Goal: Communication & Community: Answer question/provide support

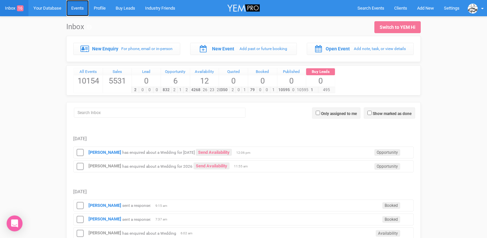
click at [78, 10] on link "Events" at bounding box center [77, 8] width 23 height 16
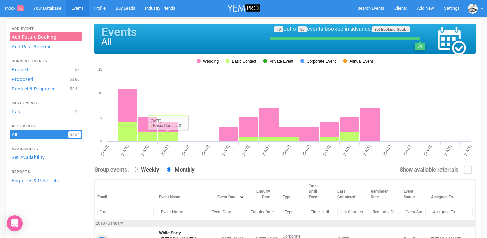
click at [213, 217] on input "text" at bounding box center [227, 212] width 34 height 10
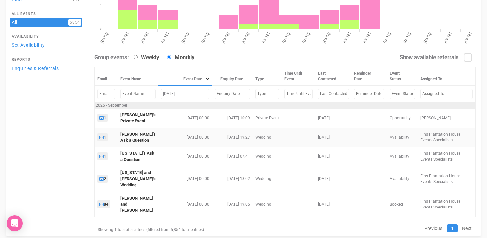
scroll to position [120, 0]
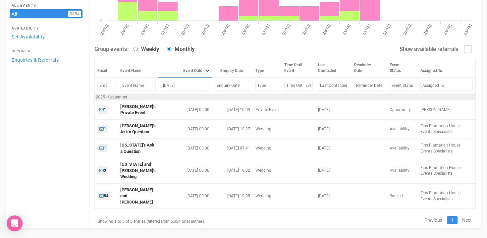
click at [168, 86] on input "sep 12, 2025" at bounding box center [185, 86] width 48 height 10
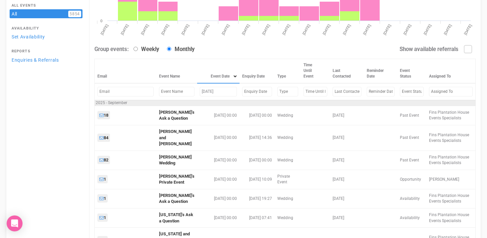
scroll to position [96, 0]
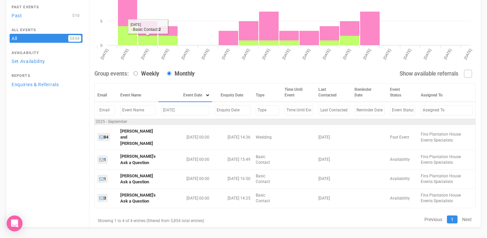
click at [167, 109] on input "sep 6, 2025" at bounding box center [185, 110] width 48 height 10
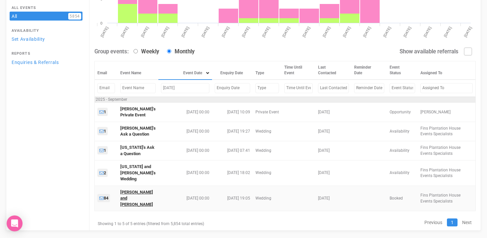
scroll to position [120, 0]
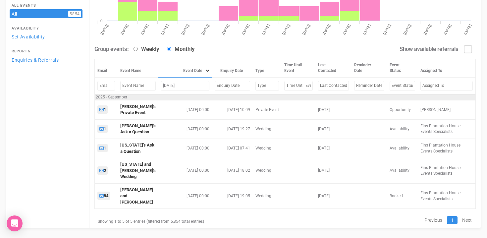
click at [169, 86] on input "sep 12, 2025" at bounding box center [185, 86] width 48 height 10
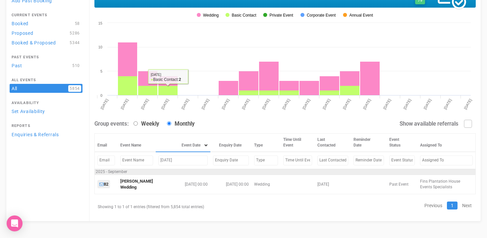
scroll to position [46, 0]
type input "sep 11, 2025"
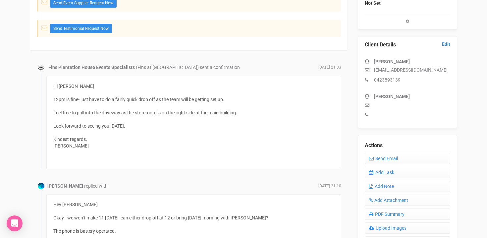
scroll to position [160, 0]
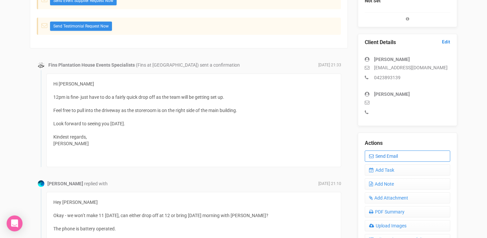
click at [390, 158] on link "Send Email" at bounding box center [406, 155] width 85 height 11
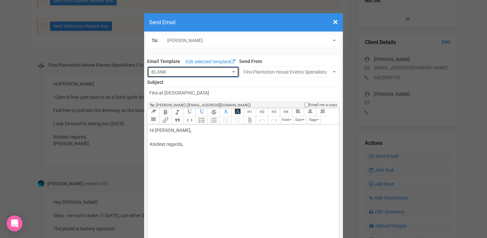
click at [211, 69] on span "BLANK" at bounding box center [190, 72] width 79 height 7
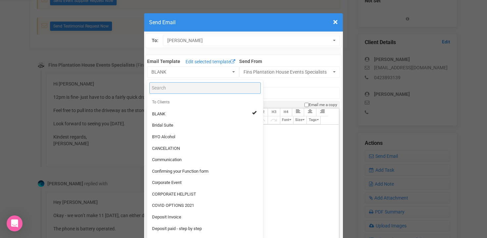
click at [187, 90] on input "Search" at bounding box center [204, 88] width 111 height 12
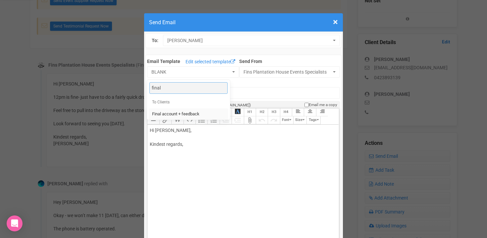
type input "final"
click at [187, 113] on span "Final account + feedback" at bounding box center [175, 114] width 47 height 6
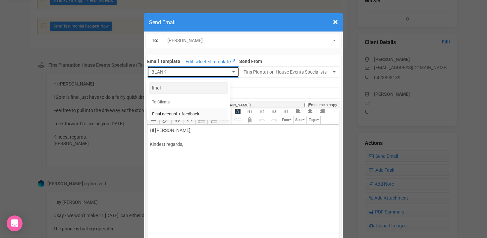
select select "90613"
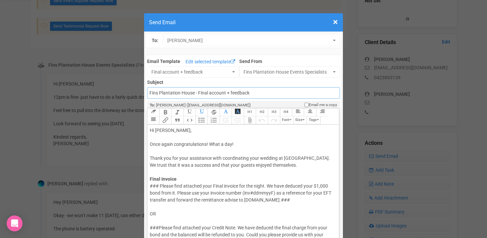
click at [150, 93] on input "Fins Plantation House - Final account + feedback" at bounding box center [243, 93] width 192 height 12
click at [272, 93] on input "Accouts - Fins Plantation House - Final account + feedback" at bounding box center [243, 93] width 192 height 12
drag, startPoint x: 230, startPoint y: 93, endPoint x: 246, endPoint y: 94, distance: 16.3
click at [246, 94] on input "Accouts - Fins Plantation House - Final account + feedback" at bounding box center [243, 93] width 192 height 12
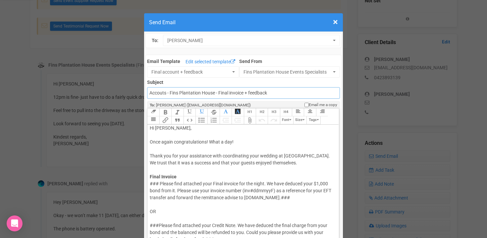
type input "Accouts - Fins Plantation House - Final invoice + feedback"
click at [165, 130] on div "Hi Beth, Once again congratulations! What a day! Thank you for your assistance …" at bounding box center [242, 152] width 184 height 56
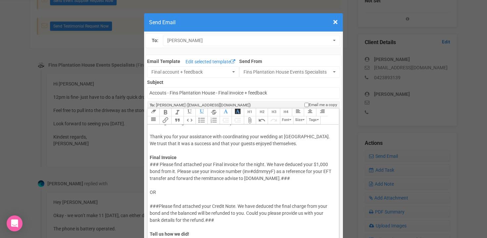
scroll to position [22, 0]
click at [159, 164] on div "### Please find attached your Final invoice for the night. We have deduced your…" at bounding box center [242, 220] width 184 height 118
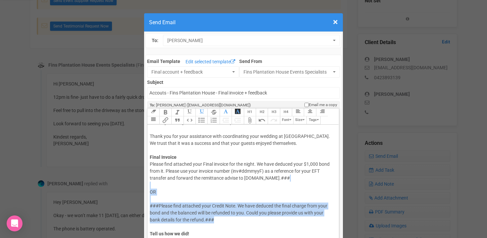
drag, startPoint x: 152, startPoint y: 187, endPoint x: 220, endPoint y: 221, distance: 76.2
click at [220, 221] on div "Please find attached your Final invoice for the night. We have deduced your $1,…" at bounding box center [242, 220] width 184 height 118
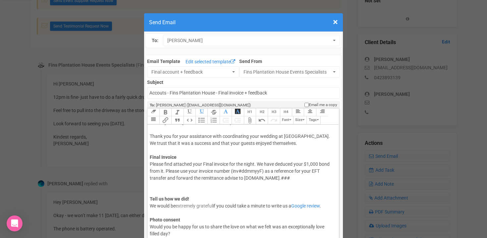
drag, startPoint x: 244, startPoint y: 170, endPoint x: 259, endPoint y: 171, distance: 15.6
click at [259, 171] on div "Please find attached your Final invoice for the night. We have deduced your $1,…" at bounding box center [242, 202] width 184 height 83
click at [293, 177] on div "Please find attached your Final invoice for the night. We have deduced your $1,…" at bounding box center [242, 202] width 184 height 83
click at [262, 178] on div "Please find attached your Final invoice for the night. We have deduced your $1,…" at bounding box center [242, 202] width 184 height 83
drag, startPoint x: 306, startPoint y: 163, endPoint x: 318, endPoint y: 163, distance: 11.9
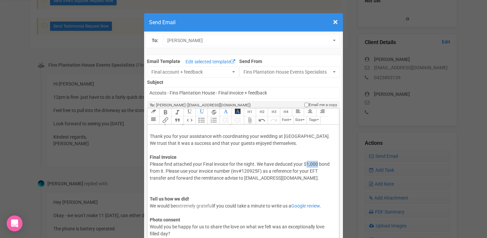
click at [318, 163] on div "Please find attached your Final invoice for the night. We have deduced your $1,…" at bounding box center [242, 202] width 184 height 83
drag, startPoint x: 305, startPoint y: 164, endPoint x: 330, endPoint y: 164, distance: 25.8
click at [330, 164] on div "Please find attached your Final invoice for the night. We have deduced your $1,…" at bounding box center [242, 202] width 184 height 83
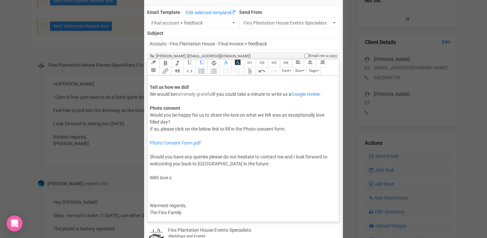
scroll to position [51, 0]
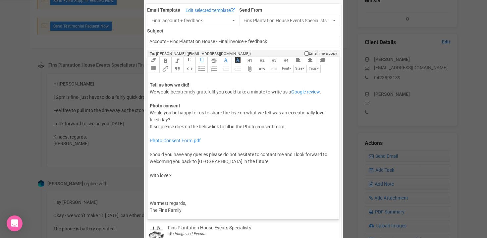
click at [155, 195] on div "Photo Consent Form.pdf Should you have any queries please do not hesitate to co…" at bounding box center [242, 165] width 184 height 70
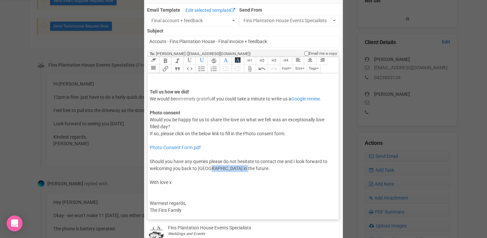
drag, startPoint x: 209, startPoint y: 168, endPoint x: 241, endPoint y: 168, distance: 32.4
click at [242, 169] on div "Photo Consent Form.pdf Should you have any queries please do not hesitate to co…" at bounding box center [242, 168] width 184 height 63
click at [157, 196] on div "Photo Consent Form.pdf Should you have any queries please do not hesitate to co…" at bounding box center [242, 168] width 184 height 63
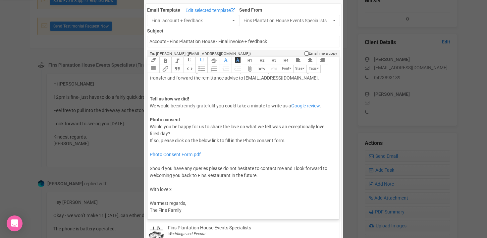
scroll to position [71, 0]
drag, startPoint x: 151, startPoint y: 189, endPoint x: 187, endPoint y: 192, distance: 36.5
click at [187, 192] on div "Photo Consent Form.pdf Should you have any queries please do not hesitate to co…" at bounding box center [242, 172] width 184 height 56
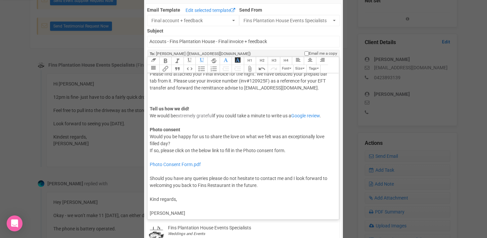
scroll to position [68, 0]
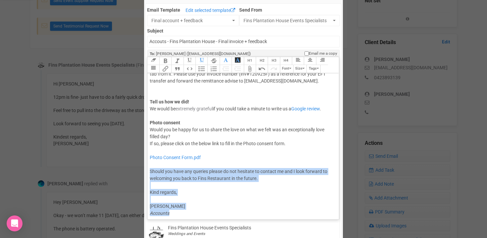
drag, startPoint x: 150, startPoint y: 171, endPoint x: 220, endPoint y: 212, distance: 81.6
click at [220, 212] on div "Photo Consent Form.pdf Should you have any queries please do not hesitate to co…" at bounding box center [242, 185] width 184 height 76
click at [250, 187] on div "Photo Consent Form.pdf Should you have any queries please do not hesitate to co…" at bounding box center [242, 185] width 184 height 76
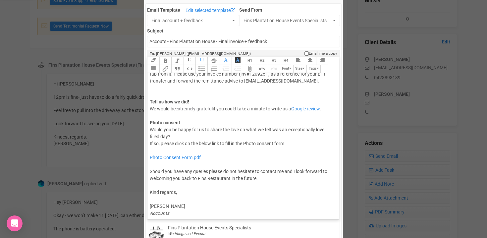
scroll to position [77, 0]
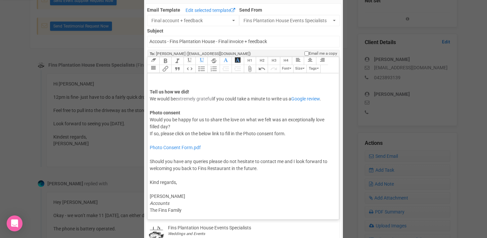
click at [150, 211] on div "Photo Consent Form.pdf Should you have any queries please do not hesitate to co…" at bounding box center [242, 175] width 184 height 76
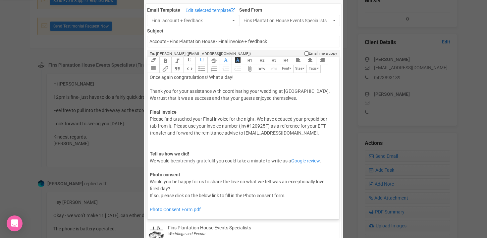
scroll to position [0, 0]
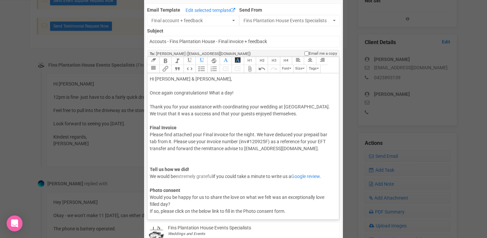
click at [164, 158] on div "Please find attached your Final invoice for the night. We have deduced your pre…" at bounding box center [242, 172] width 184 height 83
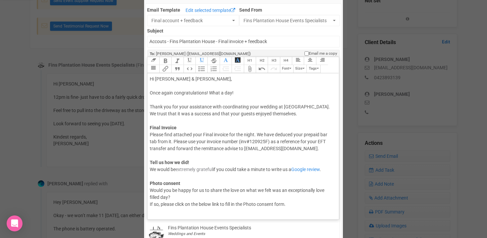
type trix-editor "<div>Hi Beth &amp; Nick,<br><br>Once again congratulations! What a day!<br><br>…"
click at [159, 155] on div "Please find attached your Final invoice for the night. We have deduced your pre…" at bounding box center [242, 169] width 184 height 76
click at [249, 68] on button "Attach Files" at bounding box center [250, 69] width 12 height 8
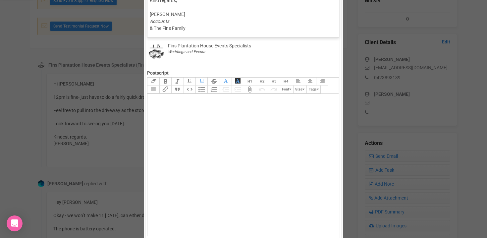
scroll to position [304, 0]
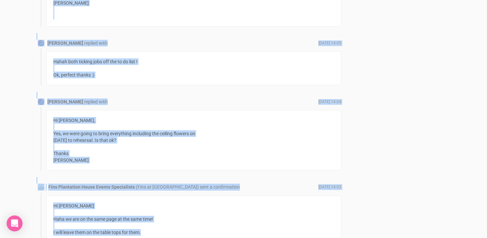
scroll to position [811, 0]
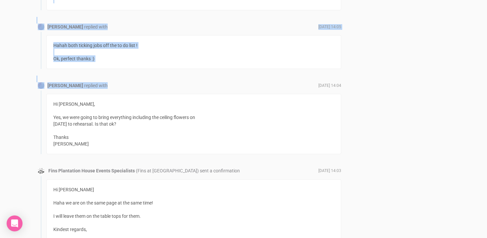
drag, startPoint x: 53, startPoint y: 72, endPoint x: 191, endPoint y: 86, distance: 138.8
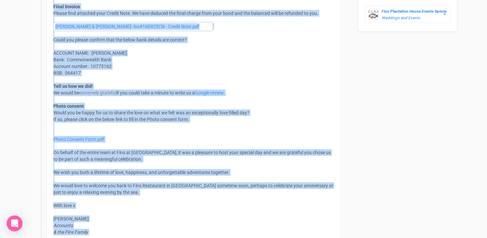
scroll to position [472, 0]
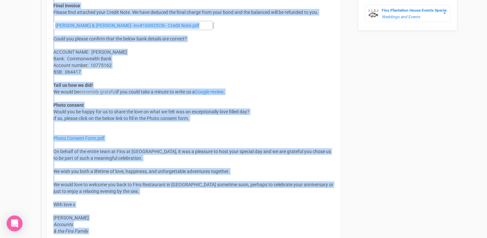
click at [98, 231] on div "Photo Consent Form.pdf On behalf of the entire team at Fins at [GEOGRAPHIC_DATA…" at bounding box center [193, 177] width 281 height 113
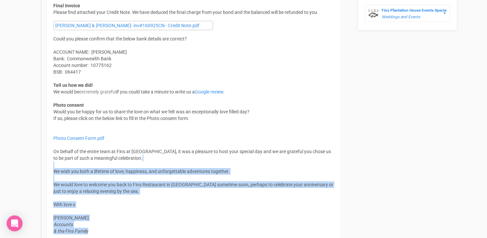
drag, startPoint x: 91, startPoint y: 228, endPoint x: 75, endPoint y: 166, distance: 64.6
click at [75, 165] on div "Photo Consent Form.pdf On behalf of the entire team at Fins at [GEOGRAPHIC_DATA…" at bounding box center [193, 177] width 281 height 113
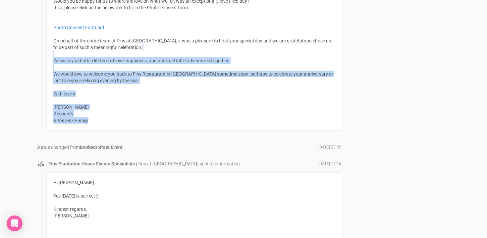
scroll to position [583, 0]
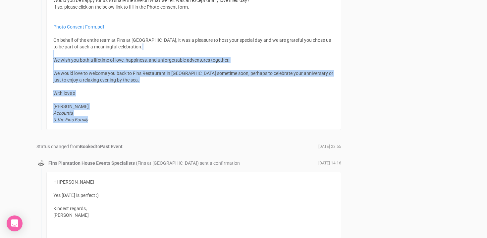
click at [70, 69] on div "Photo Consent Form.pdf On behalf of the entire team at Fins at [GEOGRAPHIC_DATA…" at bounding box center [193, 66] width 281 height 113
drag, startPoint x: 54, startPoint y: 59, endPoint x: 128, endPoint y: 120, distance: 96.6
click at [128, 120] on div "Photo Consent Form.pdf On behalf of the entire team at Fins at [GEOGRAPHIC_DATA…" at bounding box center [193, 66] width 281 height 113
copy div "We wish you both a lifetime of love, happiness, and unforgettable adventures to…"
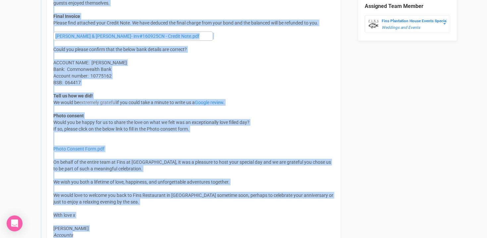
scroll to position [488, 0]
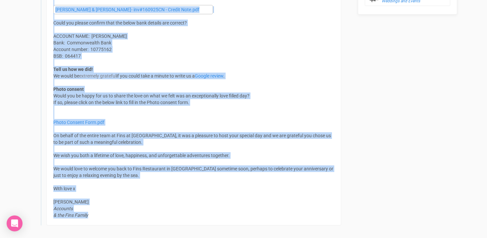
drag, startPoint x: 54, startPoint y: 86, endPoint x: 126, endPoint y: 214, distance: 147.2
click at [126, 214] on div "Hi Molly & Aaron, Once again congratulations! What a day! Thank you for your as…" at bounding box center [193, 79] width 295 height 292
copy div "Hi Molly & Aaron, Once again congratulations! What a day! Thank you for your as…"
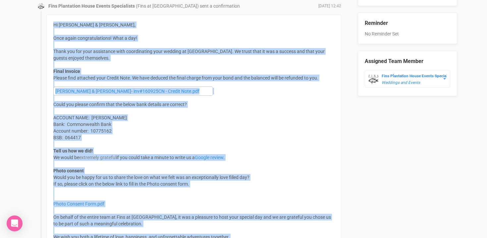
scroll to position [406, 0]
copy div "Hi Molly & Aaron, Once again congratulations! What a day! Thank you for your as…"
click at [145, 130] on div "Please find attached your Credit Note. We have deduced the final charge from yo…" at bounding box center [193, 131] width 281 height 113
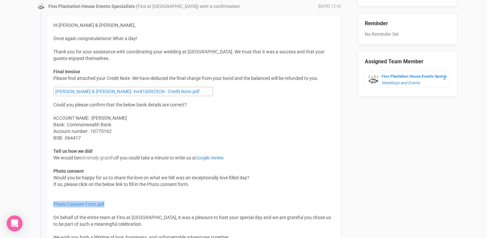
drag, startPoint x: 51, startPoint y: 202, endPoint x: 106, endPoint y: 202, distance: 55.0
click at [106, 202] on div "Hi Molly & Aaron, Once again congratulations! What a day! Thank you for your as…" at bounding box center [193, 161] width 295 height 292
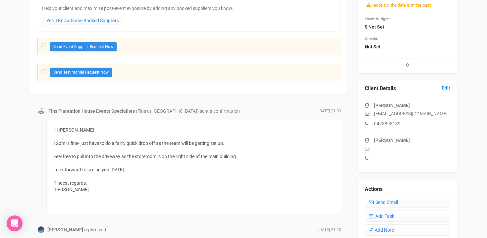
scroll to position [182, 0]
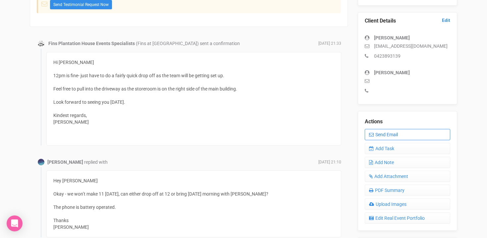
click at [390, 138] on link "Send Email" at bounding box center [406, 134] width 85 height 11
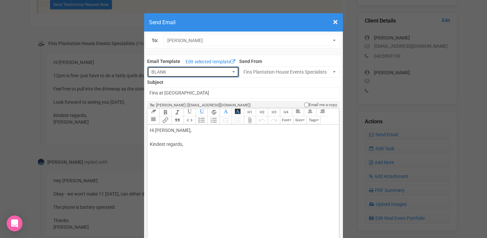
click at [230, 75] on button "BLANK" at bounding box center [193, 71] width 92 height 11
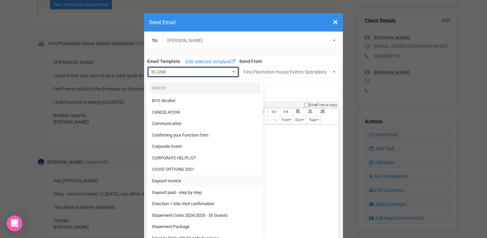
scroll to position [36, 0]
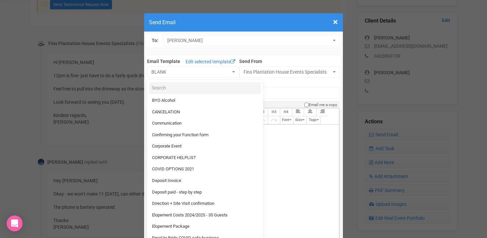
click at [290, 150] on div "Hi Beth, Kindest regards," at bounding box center [242, 144] width 184 height 35
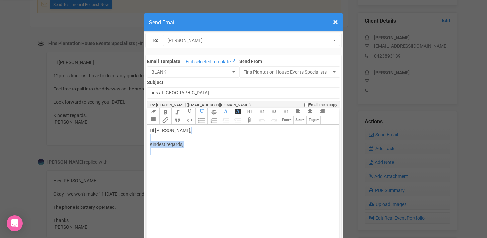
drag, startPoint x: 149, startPoint y: 139, endPoint x: 158, endPoint y: 183, distance: 44.7
click at [157, 182] on trix-editor "Hi Beth, Kindest regards," at bounding box center [242, 195] width 191 height 143
paste trix-editor "span style="font-family: Roboto, Helvetica, Arial, sans-serif; font-size: 14px;…"
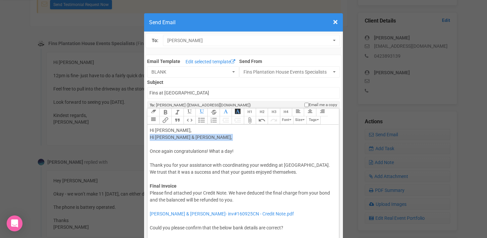
drag, startPoint x: 188, startPoint y: 138, endPoint x: 146, endPoint y: 141, distance: 42.1
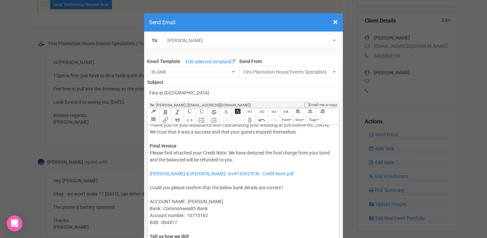
scroll to position [34, 0]
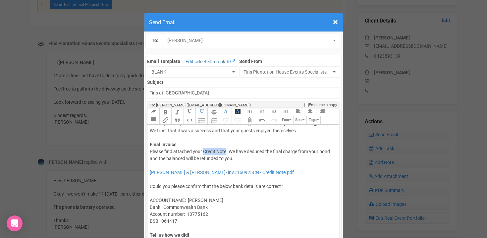
drag, startPoint x: 204, startPoint y: 151, endPoint x: 226, endPoint y: 151, distance: 22.2
click at [226, 151] on span "Please find attached your Credit Note. We have deduced the final charge from yo…" at bounding box center [240, 155] width 180 height 12
drag, startPoint x: 294, startPoint y: 152, endPoint x: 181, endPoint y: 158, distance: 113.4
click at [181, 158] on span "Please find attached your Final invoice for the night. We have deduced the fina…" at bounding box center [237, 155] width 175 height 12
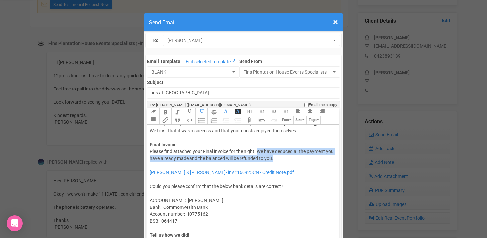
drag, startPoint x: 258, startPoint y: 152, endPoint x: 290, endPoint y: 161, distance: 33.4
click at [290, 161] on div "Please find attached your Final invoice for the night. We have deduced all the …" at bounding box center [242, 214] width 184 height 132
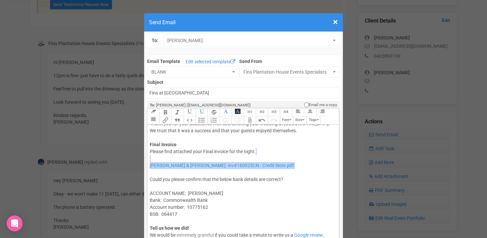
drag, startPoint x: 149, startPoint y: 157, endPoint x: 254, endPoint y: 171, distance: 105.6
click at [253, 171] on trix-editor "Hi Beth & Nick, Once again congratulations! What a day! Thank you for your assi…" at bounding box center [242, 195] width 191 height 143
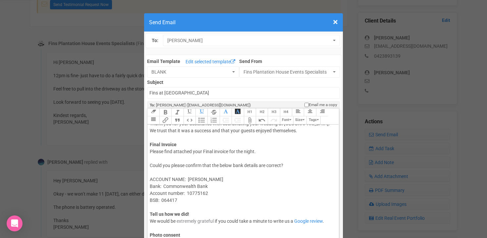
click at [254, 153] on span "Please find attached your Final invoice for the night." at bounding box center [203, 151] width 106 height 5
click at [265, 154] on div "Please find attached your Final invoice for the night. Could you please confirm…" at bounding box center [242, 203] width 184 height 111
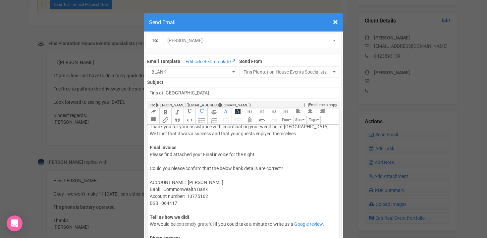
scroll to position [31, 0]
drag, startPoint x: 150, startPoint y: 147, endPoint x: 264, endPoint y: 156, distance: 114.6
click at [264, 156] on trix-editor "Hi Beth & Nick, Once again congratulations! What a day! Thank you for your assi…" at bounding box center [242, 195] width 191 height 143
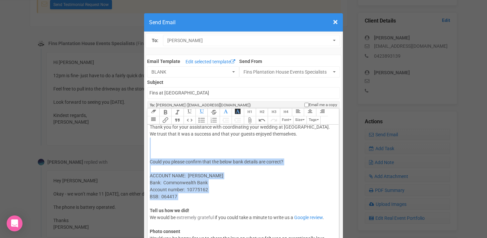
drag, startPoint x: 152, startPoint y: 148, endPoint x: 254, endPoint y: 204, distance: 116.6
click at [254, 204] on div "Hi Beth & Nick, Once again congratulations! What a day! Thank you for your assi…" at bounding box center [242, 176] width 184 height 160
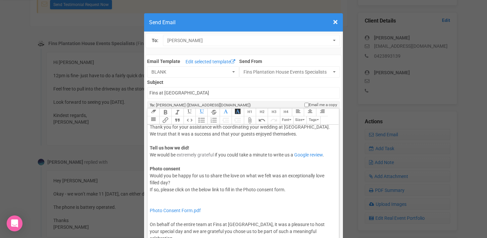
click at [150, 162] on div "Hi Beth & Nick, Once again congratulations! What a day! Thank you for your assi…" at bounding box center [242, 144] width 184 height 97
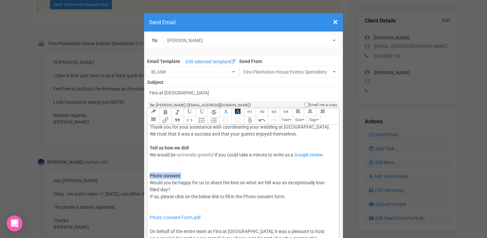
copy strong "Photo consent"
paste trix-editor "strong style="background-color: rgb(255, 255, 255); font-family: Roboto, Helvet…"
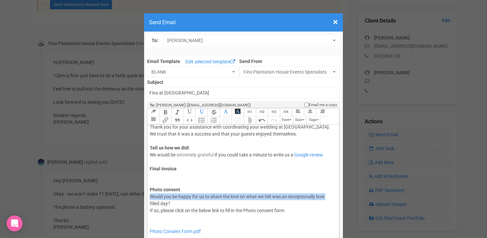
copy span "Would you be happy for us to share the love on what we felt was an exceptionall…"
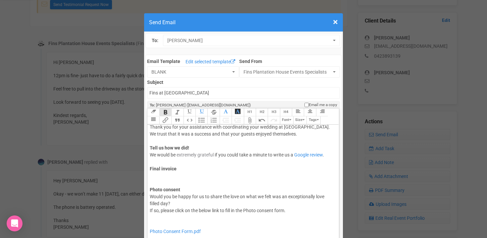
paste trix-editor "/strong><span style="background-color: rgb(255, 255, 255); font-family: Roboto,…"
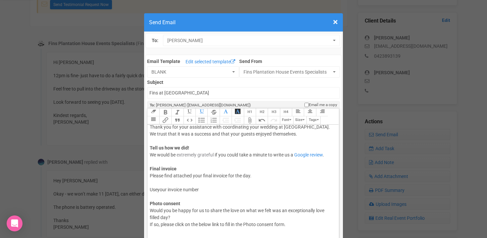
click at [159, 189] on span "Please find attached your final invoice for the day. Useyour invoice number" at bounding box center [201, 182] width 102 height 19
click at [150, 190] on span "Please find attached your final invoice for the day. Use your invoice number" at bounding box center [201, 182] width 102 height 19
drag, startPoint x: 150, startPoint y: 175, endPoint x: 191, endPoint y: 175, distance: 41.4
click at [191, 175] on span "Please find attached your final invoice for the day. Use your invoice number" at bounding box center [201, 182] width 102 height 19
click at [204, 188] on div "Hi Beth & Nick, Once again congratulations! What a day! Thank you for your assi…" at bounding box center [242, 162] width 184 height 132
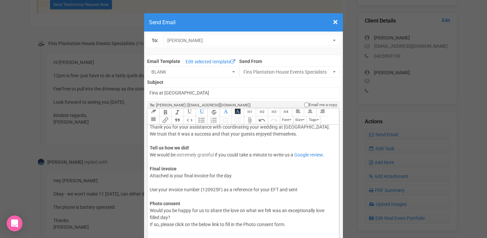
click at [151, 189] on span "Attached is your final invoice for the day. Use your invoice number (120925F) a…" at bounding box center [224, 182] width 148 height 19
click at [312, 191] on span "Attached is your final invoice for the day. Please use your invoice number (120…" at bounding box center [231, 182] width 162 height 19
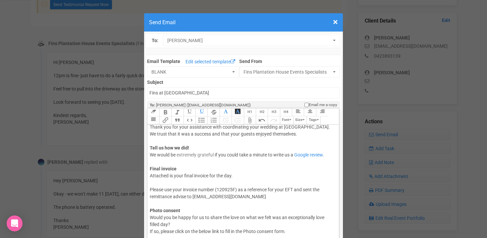
click at [156, 181] on div "Hi Beth & Nick, Once again congratulations! What a day! Thank you for your assi…" at bounding box center [242, 165] width 184 height 139
click at [249, 121] on button "Attach Files" at bounding box center [250, 120] width 12 height 8
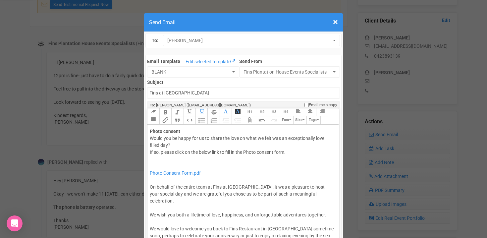
scroll to position [136, 0]
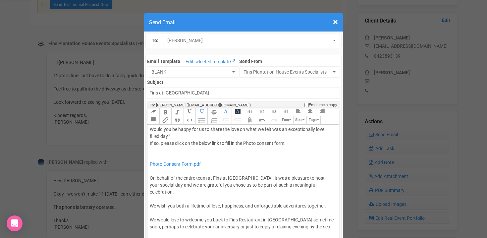
click at [152, 149] on div "Photo Consent Form.pdf On behalf of the entire team at Fins at Plantation House…" at bounding box center [242, 209] width 184 height 125
type trix-editor "<div>Hi Beth &amp; Nick,<br><br><span style="font-family: Roboto, Helvetica, Ar…"
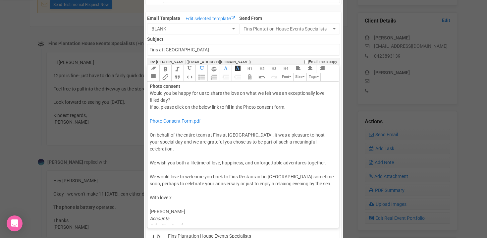
scroll to position [44, 0]
click at [149, 48] on input "Fins at [GEOGRAPHIC_DATA]" at bounding box center [243, 49] width 192 height 12
click at [227, 48] on input "Accounts - Fins at [GEOGRAPHIC_DATA]" at bounding box center [243, 49] width 192 height 12
type input "Accounts - Fins at plantation house -"
type trix-editor "<div>Hi Beth &amp; Nick,<br><br><span style="font-family: Roboto, Helvetica, Ar…"
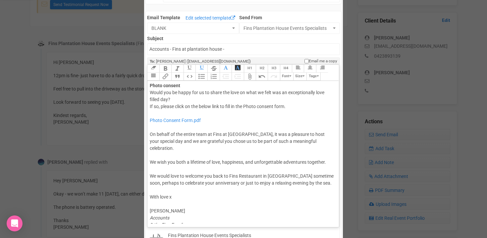
click at [229, 55] on div "Email Template Edit selected template BLANK To Clients BLANK Bridal Suite BYO A…" at bounding box center [243, 227] width 196 height 433
click at [230, 53] on input "Accounts - Fins at plantation house -" at bounding box center [243, 49] width 192 height 12
type input "Accounts - Fins at [GEOGRAPHIC_DATA] - Final account + feedback"
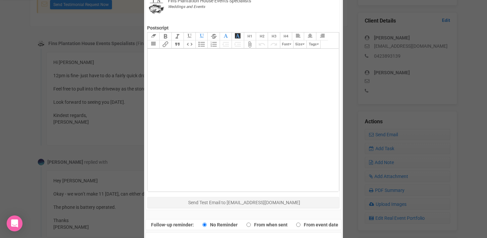
scroll to position [304, 0]
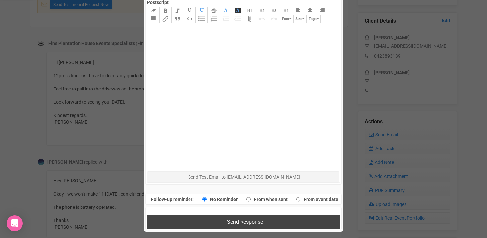
click at [223, 218] on button "Send Response" at bounding box center [243, 222] width 192 height 14
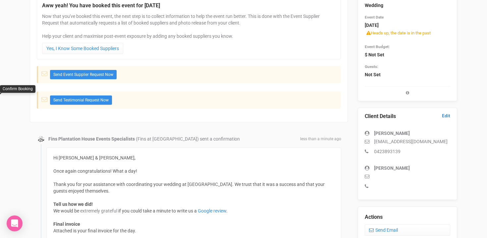
scroll to position [0, 0]
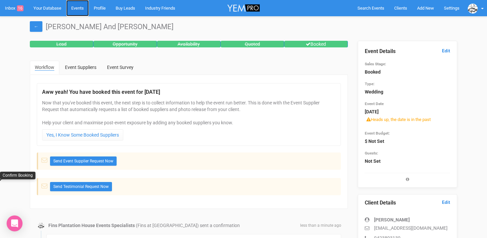
click at [80, 8] on link "Events" at bounding box center [77, 8] width 23 height 16
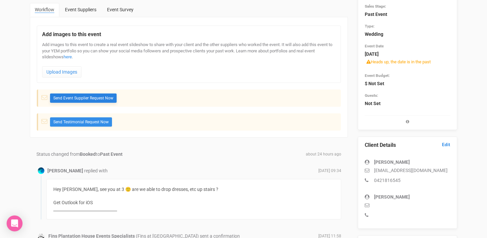
scroll to position [108, 0]
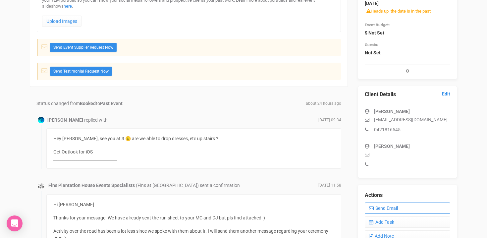
click at [388, 208] on link "Send Email" at bounding box center [406, 207] width 85 height 11
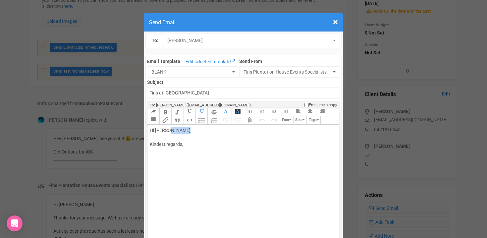
drag, startPoint x: 169, startPoint y: 128, endPoint x: 182, endPoint y: 129, distance: 13.2
click at [182, 129] on div "Hi [PERSON_NAME], Kindest regards," at bounding box center [242, 144] width 184 height 35
paste trix-editor "span style="font-family: Roboto, Helvetica, Arial, sans-serif; font-size: 14px;…"
paste trix-editor "Hi [PERSON_NAME] &amp; [PERSON_NAME],<br><br>Once again congratulations! What a…"
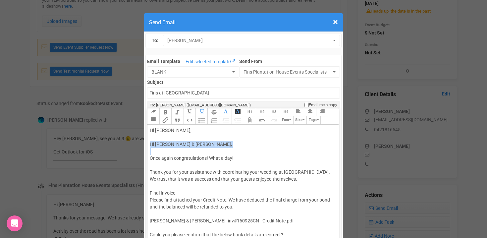
drag, startPoint x: 150, startPoint y: 143, endPoint x: 150, endPoint y: 156, distance: 12.6
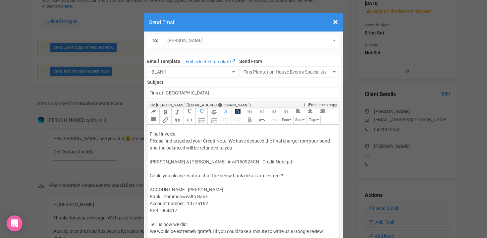
scroll to position [47, 0]
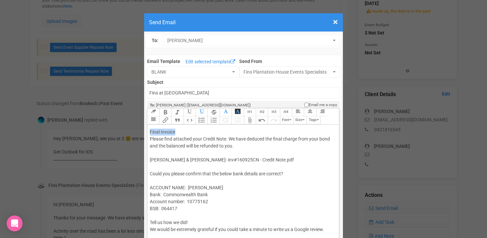
drag, startPoint x: 150, startPoint y: 132, endPoint x: 181, endPoint y: 131, distance: 31.5
drag, startPoint x: 300, startPoint y: 138, endPoint x: 328, endPoint y: 139, distance: 28.8
drag, startPoint x: 331, startPoint y: 139, endPoint x: 298, endPoint y: 138, distance: 33.8
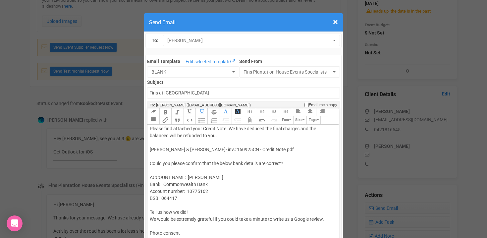
scroll to position [60, 0]
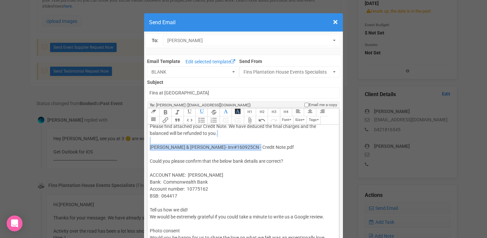
drag, startPoint x: 150, startPoint y: 142, endPoint x: 252, endPoint y: 149, distance: 102.9
click at [252, 149] on div "Hi [PERSON_NAME], Once again congratulations! What a day! Thank you for your as…" at bounding box center [242, 234] width 184 height 334
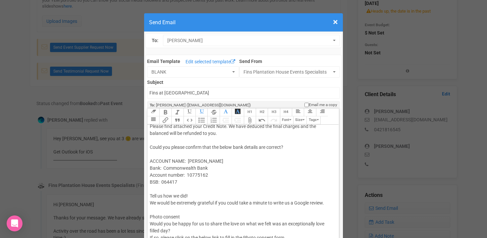
drag, startPoint x: 189, startPoint y: 160, endPoint x: 231, endPoint y: 161, distance: 42.4
click at [231, 160] on div "Hi [PERSON_NAME], Once again congratulations! What a day! Thank you for your as…" at bounding box center [242, 227] width 184 height 320
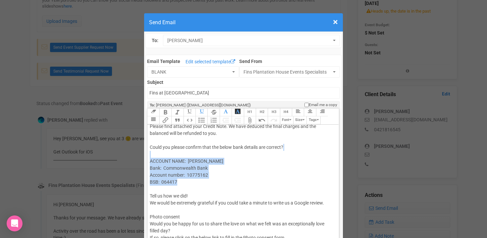
drag, startPoint x: 151, startPoint y: 156, endPoint x: 214, endPoint y: 184, distance: 69.0
click at [214, 184] on div "Hi [PERSON_NAME], Once again congratulations! What a day! Thank you for your as…" at bounding box center [242, 227] width 184 height 320
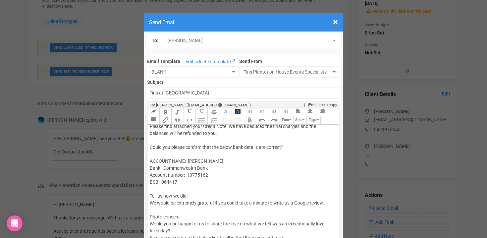
click at [222, 162] on div "Hi [PERSON_NAME], Once again congratulations! What a day! Thank you for your as…" at bounding box center [242, 227] width 184 height 320
drag, startPoint x: 189, startPoint y: 175, endPoint x: 213, endPoint y: 175, distance: 23.5
click at [212, 175] on div "Hi [PERSON_NAME], Once again congratulations! What a day! Thank you for your as…" at bounding box center [242, 227] width 184 height 320
drag, startPoint x: 181, startPoint y: 180, endPoint x: 161, endPoint y: 180, distance: 20.5
click at [161, 180] on div "Hi [PERSON_NAME], Once again congratulations! What a day! Thank you for your as…" at bounding box center [242, 227] width 184 height 320
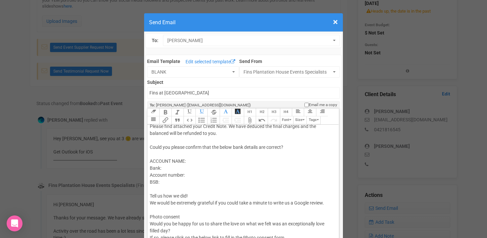
drag, startPoint x: 150, startPoint y: 182, endPoint x: 164, endPoint y: 182, distance: 13.6
click at [164, 182] on div "Hi [PERSON_NAME], Once again congratulations! What a day! Thank you for your as…" at bounding box center [242, 227] width 184 height 320
click at [149, 174] on trix-editor "Hi [PERSON_NAME], Once again congratulations! What a day! Thank you for your as…" at bounding box center [242, 195] width 191 height 143
paste trix-editor "<br>Bank: <br><span style="background-color: rgb(255, 255, 255); font-family: R…"
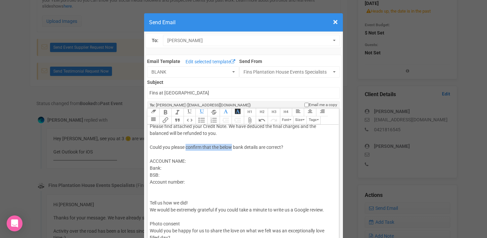
drag, startPoint x: 186, startPoint y: 147, endPoint x: 232, endPoint y: 148, distance: 46.4
click at [232, 148] on div "Hi [PERSON_NAME], Once again congratulations! What a day! Thank you for your as…" at bounding box center [242, 230] width 184 height 327
drag, startPoint x: 238, startPoint y: 147, endPoint x: 261, endPoint y: 147, distance: 23.2
click at [261, 147] on div "Hi [PERSON_NAME], Once again congratulations! What a day! Thank you for your as…" at bounding box center [242, 230] width 184 height 327
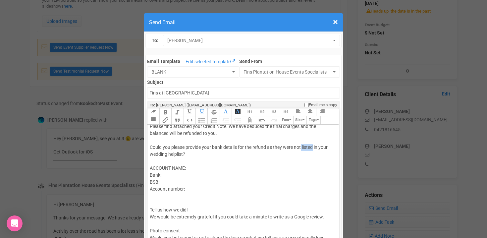
drag, startPoint x: 301, startPoint y: 146, endPoint x: 314, endPoint y: 148, distance: 13.3
click at [314, 148] on div "Hi [PERSON_NAME], Once again congratulations! What a day! Thank you for your as…" at bounding box center [242, 234] width 184 height 334
drag, startPoint x: 185, startPoint y: 146, endPoint x: 203, endPoint y: 146, distance: 17.2
click at [203, 146] on div "Hi [PERSON_NAME], Once again congratulations! What a day! Thank you for your as…" at bounding box center [242, 234] width 184 height 334
click at [194, 154] on div "Hi [PERSON_NAME], Once again congratulations! What a day! Thank you for your as…" at bounding box center [242, 234] width 184 height 334
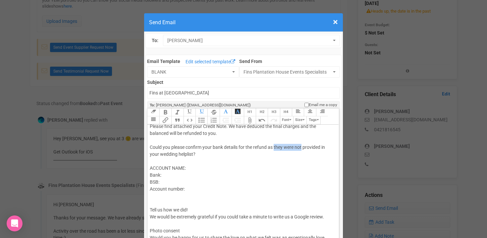
drag, startPoint x: 274, startPoint y: 147, endPoint x: 302, endPoint y: 145, distance: 27.5
click at [302, 145] on div "Hi [PERSON_NAME], Once again congratulations! What a day! Thank you for your as…" at bounding box center [242, 234] width 184 height 334
click at [316, 148] on div "Hi [PERSON_NAME], Once again congratulations! What a day! Thank you for your as…" at bounding box center [242, 234] width 184 height 334
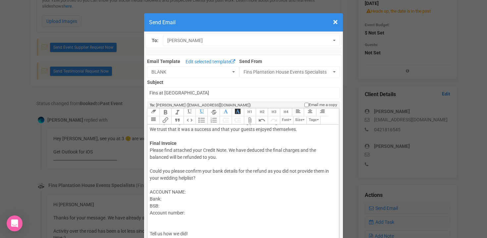
scroll to position [35, 0]
click at [251, 119] on button "Attach Files" at bounding box center [250, 120] width 12 height 8
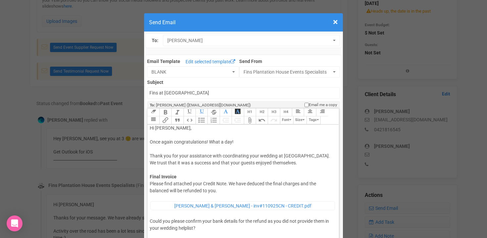
scroll to position [0, 0]
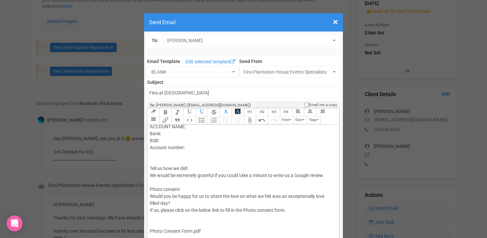
scroll to position [121, 0]
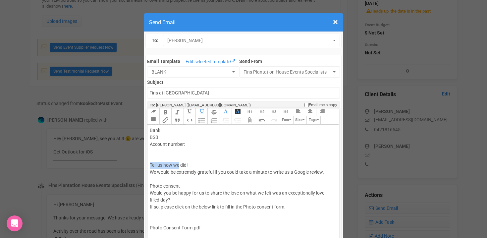
drag, startPoint x: 148, startPoint y: 163, endPoint x: 190, endPoint y: 165, distance: 42.1
click at [188, 164] on trix-editor "Hi [PERSON_NAME] and [PERSON_NAME], Once again congratulations! What a day! Tha…" at bounding box center [242, 195] width 191 height 143
drag, startPoint x: 150, startPoint y: 184, endPoint x: 194, endPoint y: 184, distance: 44.0
click at [193, 184] on div "Hi [PERSON_NAME] and [PERSON_NAME], Once again congratulations! What a day! Tha…" at bounding box center [242, 181] width 184 height 350
click at [151, 161] on div "Hi [PERSON_NAME] and [PERSON_NAME], Once again congratulations! What a day! Tha…" at bounding box center [242, 181] width 184 height 350
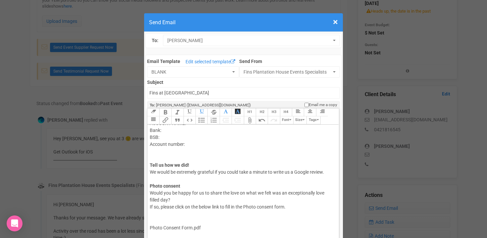
type trix-editor "<div>Hi [PERSON_NAME] and [PERSON_NAME],<br><br>Once again congratulations! Wha…"
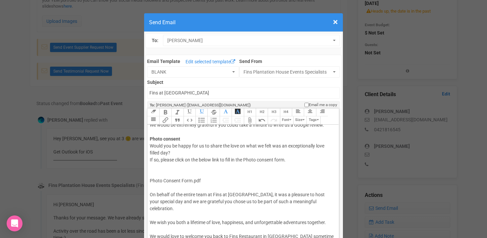
scroll to position [168, 0]
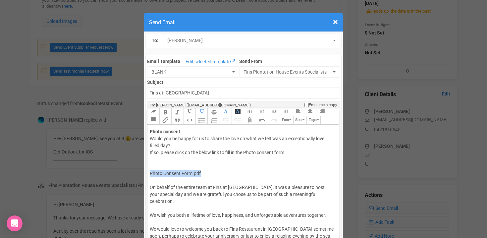
drag, startPoint x: 214, startPoint y: 173, endPoint x: 149, endPoint y: 173, distance: 64.2
click at [149, 173] on trix-editor "Hi [PERSON_NAME] and [PERSON_NAME], Once again congratulations! What a day! Tha…" at bounding box center [242, 195] width 191 height 143
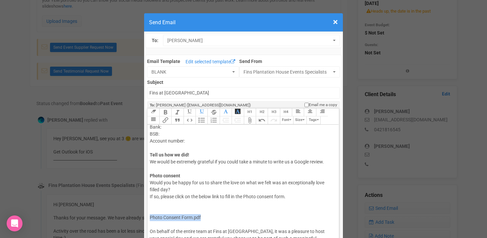
scroll to position [119, 0]
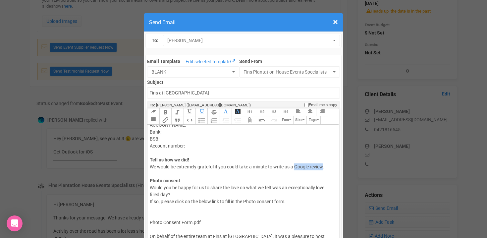
drag, startPoint x: 296, startPoint y: 166, endPoint x: 325, endPoint y: 167, distance: 28.8
click at [325, 167] on div "Hi [PERSON_NAME] and [PERSON_NAME], Once again congratulations! What a day! Tha…" at bounding box center [242, 179] width 184 height 343
click at [166, 120] on trix-toolbar "Link Unlink Bold Italic Strikethrough H1 H2 H3 H4 Link Quote Code Bullets Numbe…" at bounding box center [242, 116] width 191 height 16
paste input "[URL][DOMAIN_NAME]"
type input "[URL][DOMAIN_NAME]"
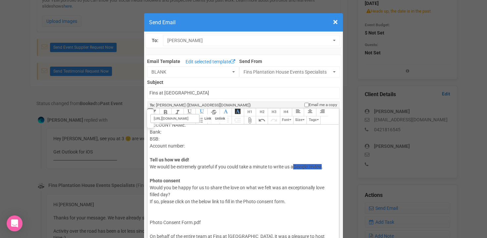
scroll to position [0, 32]
type trix-editor "<div>Hi [PERSON_NAME] and [PERSON_NAME],<br><br>Once again congratulations! Wha…"
drag, startPoint x: 246, startPoint y: 202, endPoint x: 287, endPoint y: 204, distance: 40.8
click at [287, 204] on div "Hi [PERSON_NAME] and [PERSON_NAME], Once again congratulations! What a day! Tha…" at bounding box center [242, 179] width 184 height 343
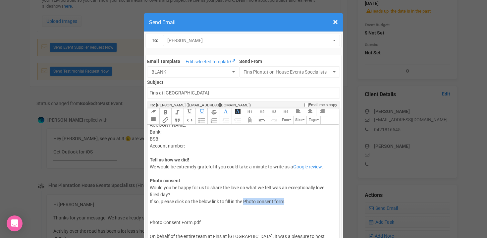
click at [164, 120] on trix-toolbar "Link Unlink Bold Italic Strikethrough H1 H2 H3 H4 Link Quote Code Bullets Numbe…" at bounding box center [242, 116] width 191 height 16
paste input "[URL][DOMAIN_NAME][DOMAIN_NAME]"
type input "[URL][DOMAIN_NAME][DOMAIN_NAME]"
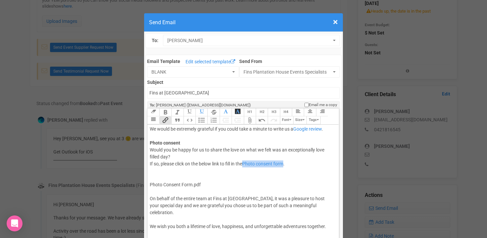
scroll to position [159, 0]
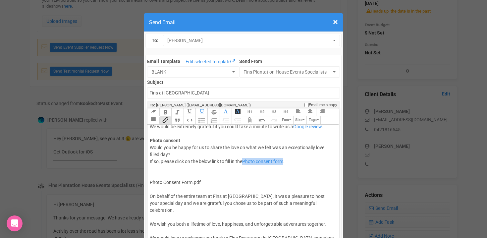
click at [173, 180] on div "Hi [PERSON_NAME] and [PERSON_NAME], Once again congratulations! What a day! Tha…" at bounding box center [242, 139] width 184 height 343
drag, startPoint x: 214, startPoint y: 185, endPoint x: 143, endPoint y: 181, distance: 71.0
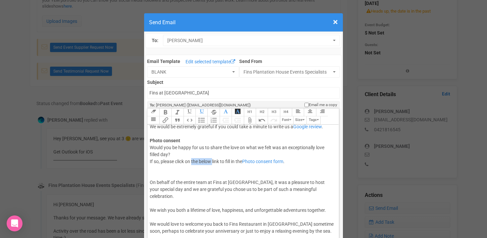
drag, startPoint x: 192, startPoint y: 162, endPoint x: 214, endPoint y: 163, distance: 21.5
click at [213, 163] on div "Hi [PERSON_NAME] and [PERSON_NAME], Once again congratulations! What a day! Tha…" at bounding box center [242, 132] width 184 height 329
click at [160, 177] on div "Hi [PERSON_NAME] and [PERSON_NAME], Once again congratulations! What a day! Tha…" at bounding box center [242, 132] width 184 height 329
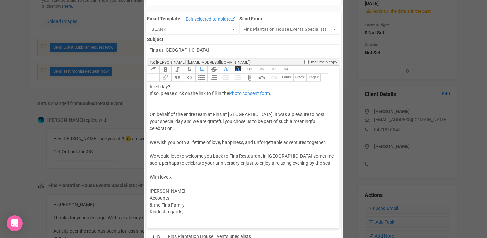
scroll to position [44, 0]
drag, startPoint x: 149, startPoint y: 189, endPoint x: 209, endPoint y: 189, distance: 59.9
click at [208, 189] on trix-editor "Hi [PERSON_NAME] and [PERSON_NAME], Once again congratulations! What a day! Tha…" at bounding box center [242, 151] width 191 height 143
drag, startPoint x: 192, startPoint y: 206, endPoint x: 143, endPoint y: 205, distance: 49.0
click at [143, 205] on div "× Close Send Email To: [PERSON_NAME] [PERSON_NAME] [PERSON_NAME] Email Template…" at bounding box center [243, 227] width 487 height 522
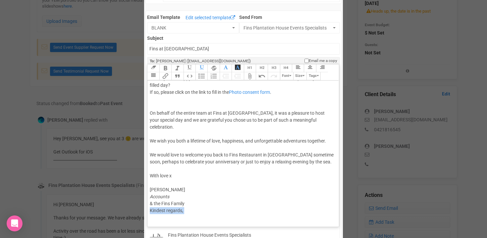
scroll to position [177, 0]
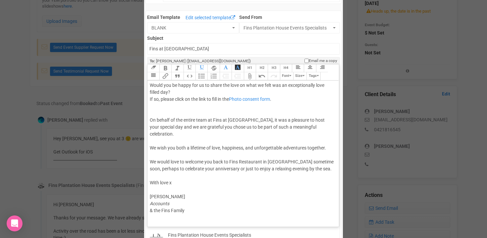
type trix-editor "<div>Hi [PERSON_NAME] and [PERSON_NAME],<br><br>Once again congratulations! Wha…"
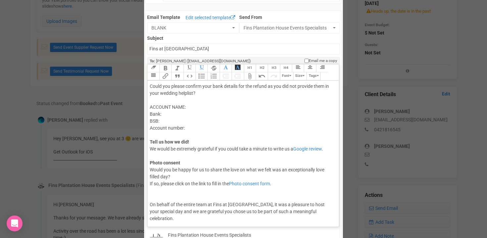
scroll to position [0, 0]
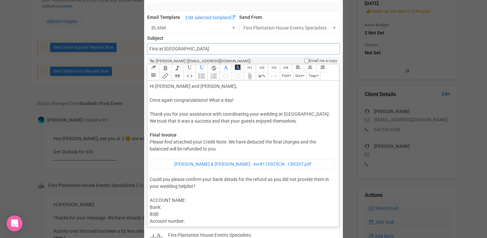
click at [149, 48] on input "Fins at [GEOGRAPHIC_DATA]" at bounding box center [243, 49] width 192 height 12
click at [227, 51] on input "Accounts - Fins at [GEOGRAPHIC_DATA]" at bounding box center [243, 49] width 192 height 12
type input "Accounts - Fins at [GEOGRAPHIC_DATA] - Final account + feedback"
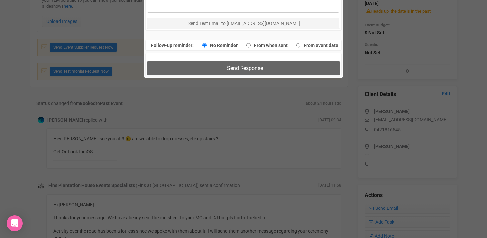
scroll to position [446, 0]
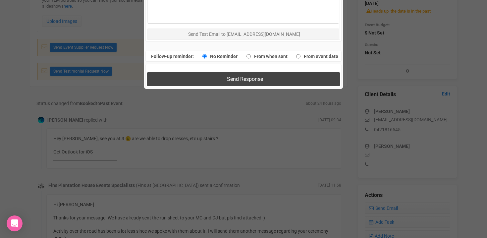
click at [231, 80] on span "Send Response" at bounding box center [245, 79] width 36 height 6
